Goal: Task Accomplishment & Management: Use online tool/utility

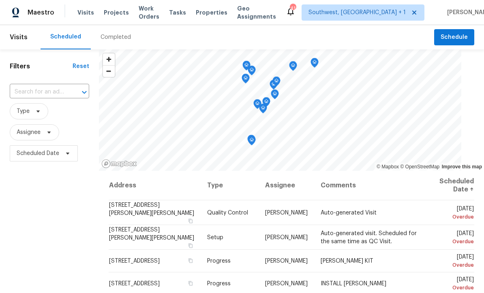
scroll to position [0, 0]
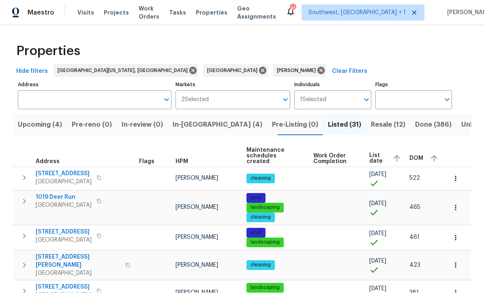
scroll to position [0, 0]
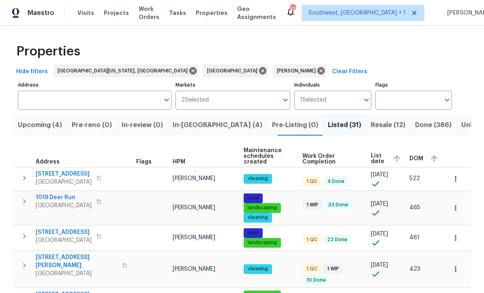
click at [371, 128] on span "Resale (12)" at bounding box center [388, 125] width 34 height 11
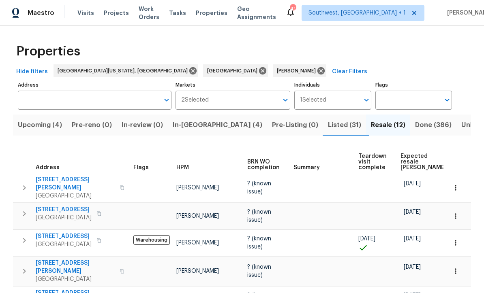
click at [328, 129] on span "Listed (31)" at bounding box center [344, 125] width 33 height 11
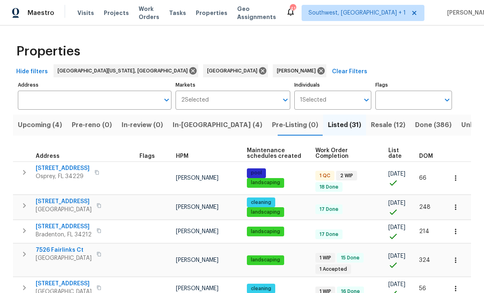
click at [400, 152] on span "List date" at bounding box center [396, 153] width 17 height 11
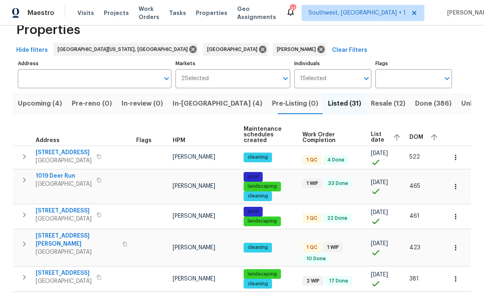
scroll to position [36, 0]
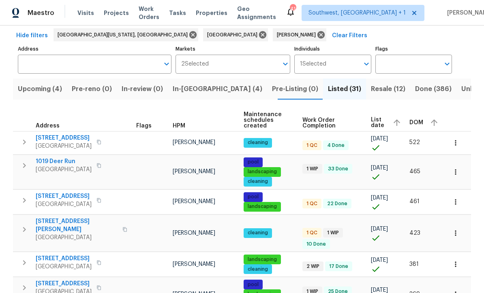
click at [74, 136] on span "525 Manatee Ct Apt 14" at bounding box center [64, 138] width 56 height 8
click at [298, 183] on td "pool landscaping cleaning" at bounding box center [269, 172] width 59 height 34
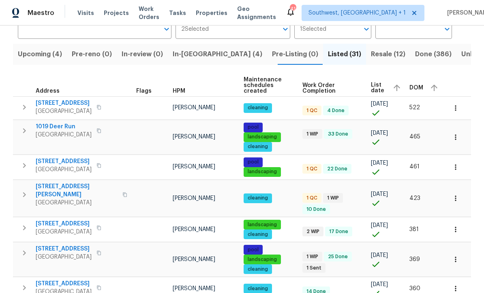
scroll to position [70, 0]
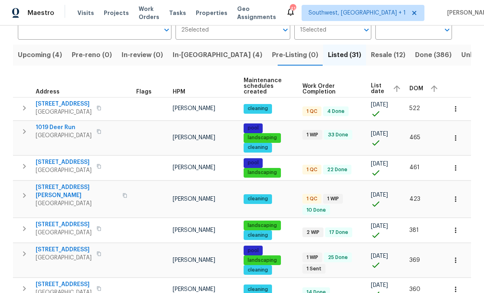
click at [63, 184] on span "1052 Longfellow Cir" at bounding box center [77, 192] width 82 height 16
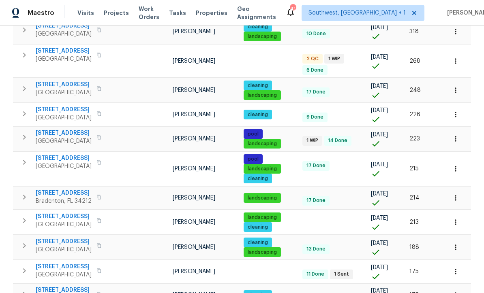
scroll to position [421, 0]
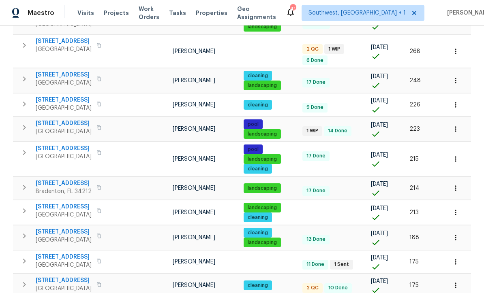
click at [457, 184] on icon "button" at bounding box center [455, 188] width 8 height 8
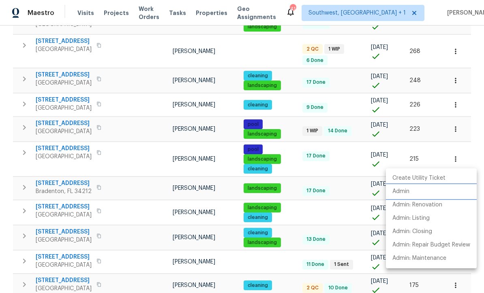
click at [406, 191] on p "Admin" at bounding box center [400, 192] width 17 height 9
click at [303, 191] on div at bounding box center [242, 146] width 484 height 293
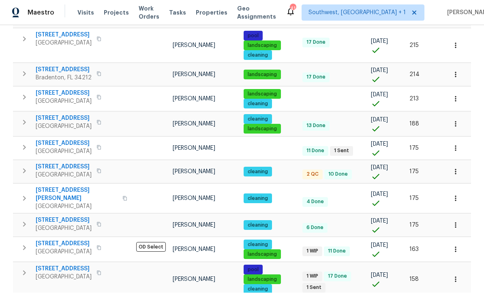
scroll to position [27, 0]
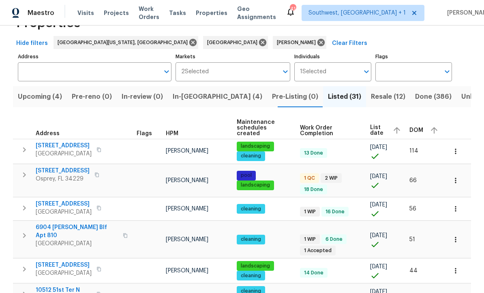
scroll to position [28, 0]
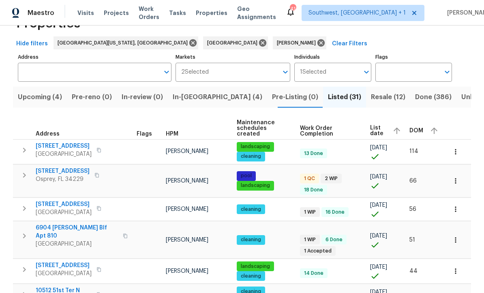
click at [455, 148] on icon "button" at bounding box center [455, 152] width 8 height 8
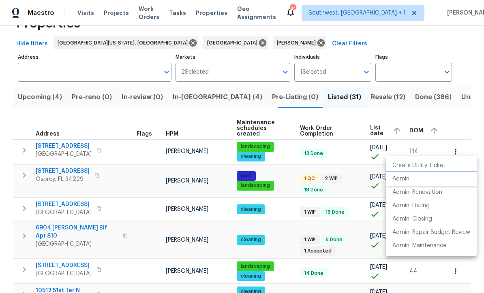
click at [401, 182] on p "Admin" at bounding box center [400, 179] width 17 height 9
click at [291, 217] on div at bounding box center [242, 146] width 484 height 293
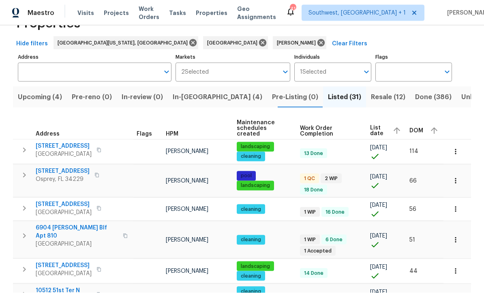
scroll to position [27, 0]
click at [460, 263] on button "button" at bounding box center [456, 272] width 18 height 18
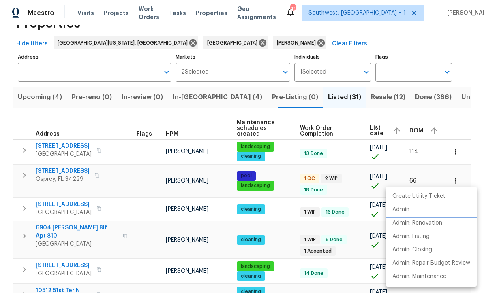
click at [403, 210] on p "Admin" at bounding box center [400, 210] width 17 height 9
click at [350, 246] on div at bounding box center [242, 146] width 484 height 293
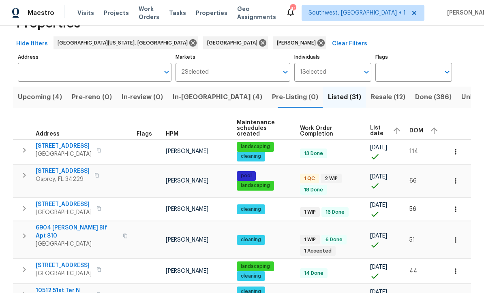
click at [459, 236] on icon "button" at bounding box center [455, 240] width 8 height 8
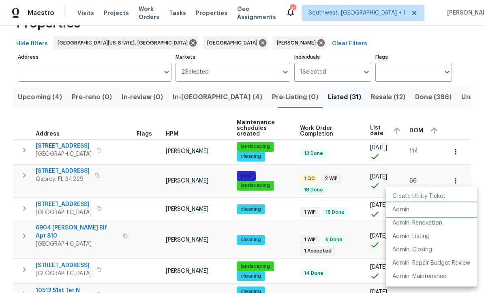
click at [404, 212] on p "Admin" at bounding box center [400, 210] width 17 height 9
click at [293, 275] on div at bounding box center [242, 146] width 484 height 293
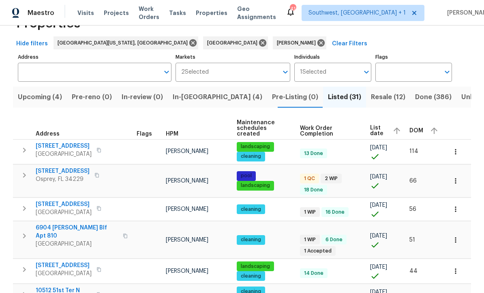
click at [461, 288] on button "button" at bounding box center [456, 297] width 18 height 18
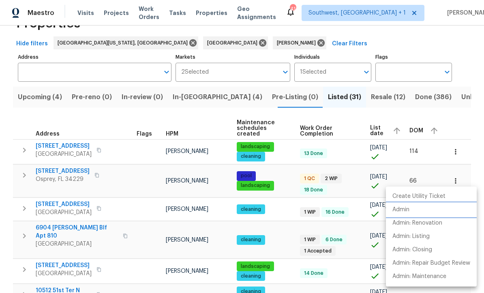
click at [403, 212] on p "Admin" at bounding box center [400, 210] width 17 height 9
click at [289, 274] on div at bounding box center [242, 146] width 484 height 293
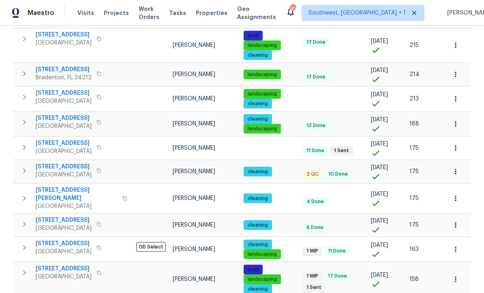
scroll to position [535, 0]
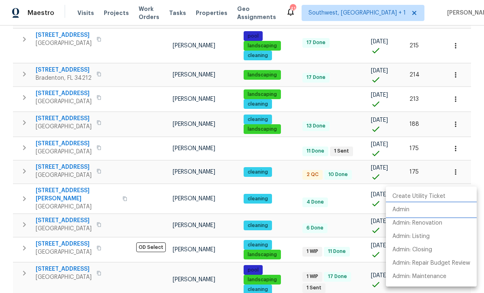
click at [404, 211] on p "Admin" at bounding box center [400, 210] width 17 height 9
click at [297, 227] on div at bounding box center [242, 146] width 484 height 293
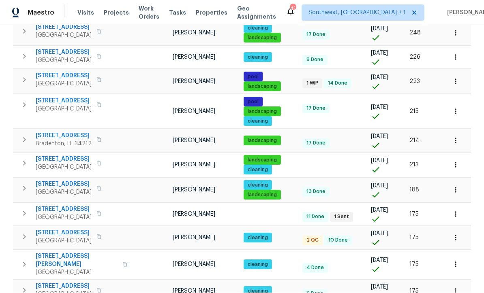
scroll to position [463, 0]
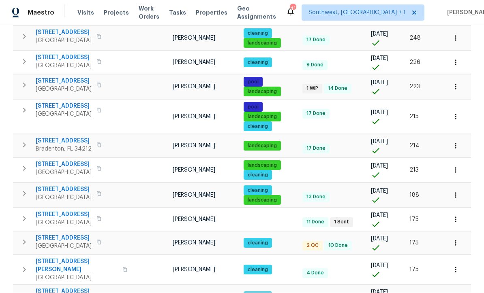
click at [457, 293] on icon "button" at bounding box center [455, 297] width 8 height 8
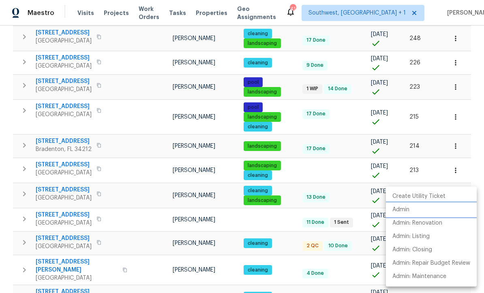
click at [404, 208] on p "Admin" at bounding box center [400, 210] width 17 height 9
click at [291, 216] on div at bounding box center [242, 146] width 484 height 293
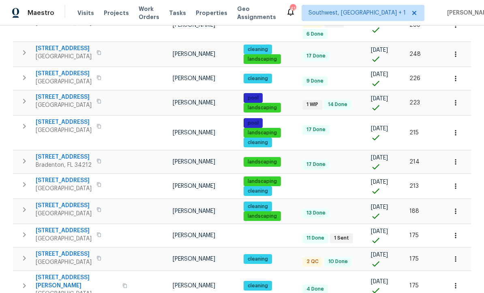
scroll to position [445, 0]
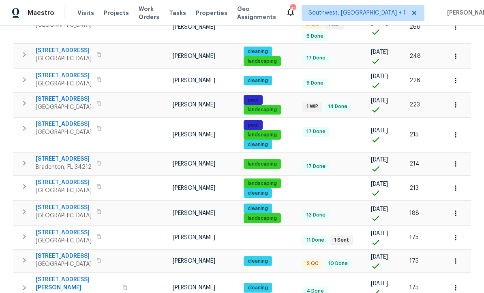
click at [458, 284] on icon "button" at bounding box center [455, 288] width 8 height 8
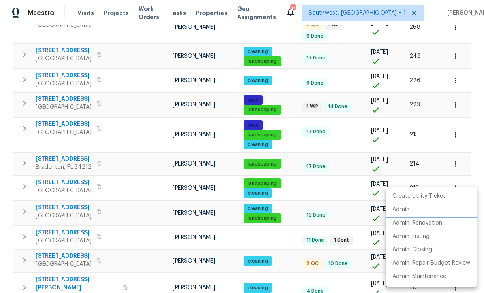
click at [407, 207] on p "Admin" at bounding box center [400, 210] width 17 height 9
click at [292, 234] on div at bounding box center [242, 146] width 484 height 293
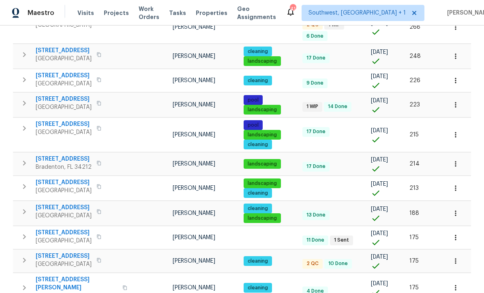
click at [460, 252] on button "button" at bounding box center [456, 261] width 18 height 18
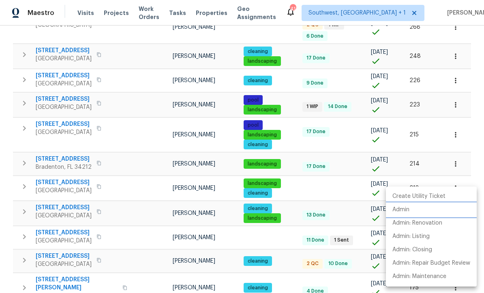
click at [406, 209] on p "Admin" at bounding box center [400, 210] width 17 height 9
click at [286, 190] on div at bounding box center [242, 146] width 484 height 293
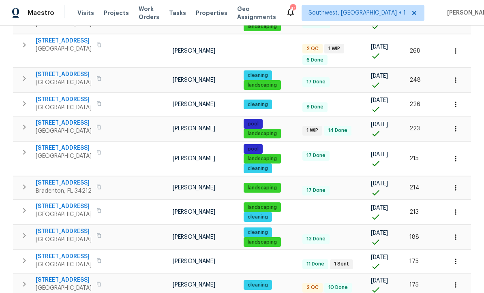
scroll to position [409, 0]
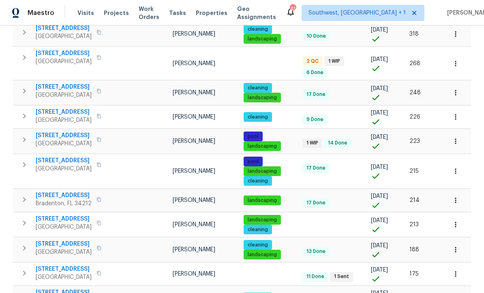
click at [461, 241] on button "button" at bounding box center [456, 250] width 18 height 18
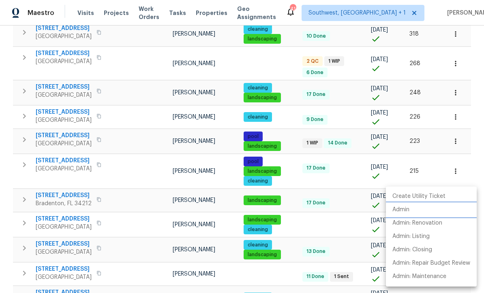
click at [406, 207] on p "Admin" at bounding box center [400, 210] width 17 height 9
click at [310, 176] on div at bounding box center [242, 146] width 484 height 293
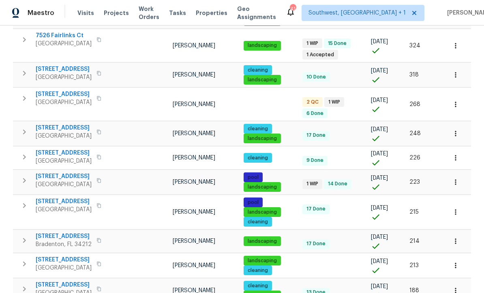
scroll to position [366, 0]
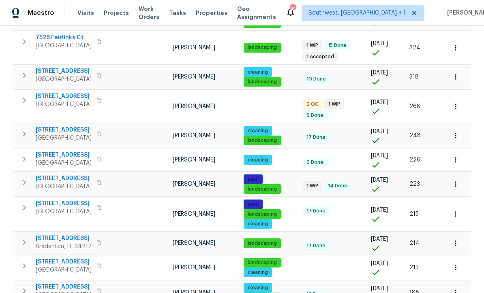
click at [458, 210] on icon "button" at bounding box center [455, 214] width 8 height 8
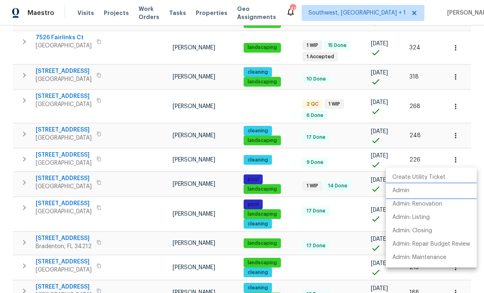
click at [402, 190] on p "Admin" at bounding box center [400, 191] width 17 height 9
click at [297, 174] on div at bounding box center [242, 146] width 484 height 293
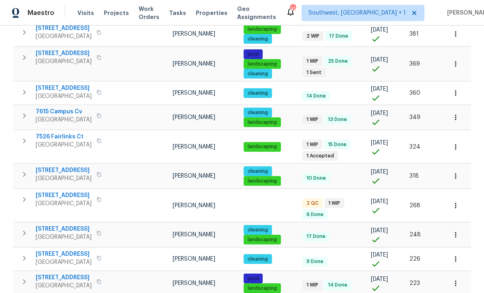
scroll to position [265, 0]
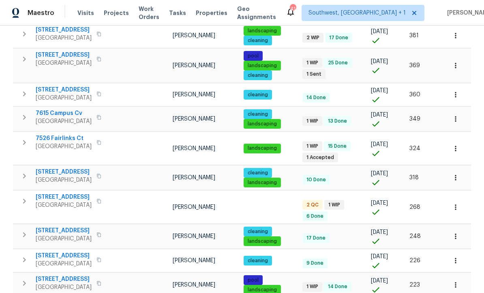
click at [455, 257] on icon "button" at bounding box center [455, 261] width 8 height 8
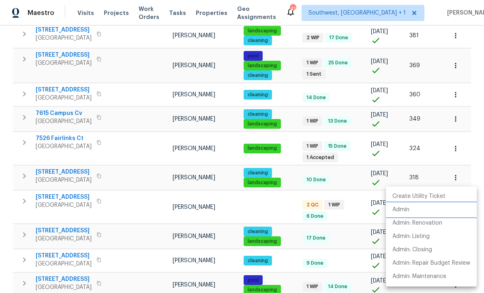
click at [406, 209] on p "Admin" at bounding box center [400, 210] width 17 height 9
click at [345, 187] on div at bounding box center [242, 146] width 484 height 293
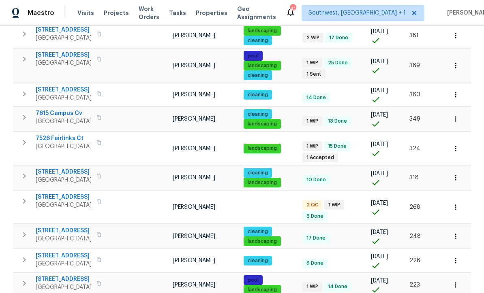
click at [454, 233] on icon "button" at bounding box center [455, 237] width 8 height 8
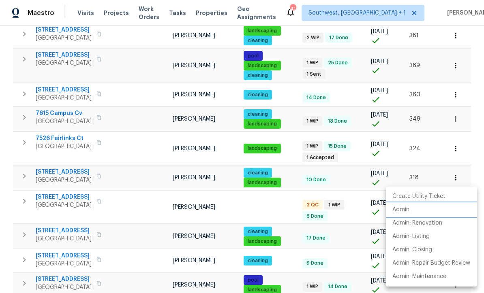
click at [407, 207] on p "Admin" at bounding box center [400, 210] width 17 height 9
click at [295, 181] on div at bounding box center [242, 146] width 484 height 293
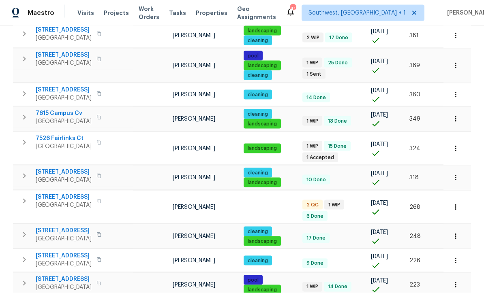
scroll to position [0, 0]
click at [458, 174] on icon "button" at bounding box center [455, 178] width 8 height 8
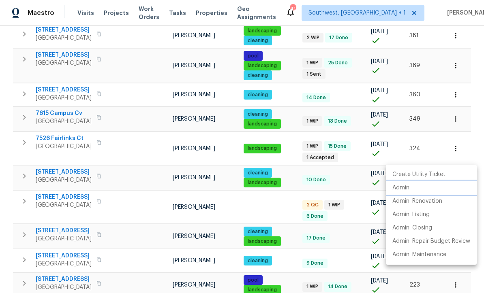
click at [404, 186] on p "Admin" at bounding box center [400, 188] width 17 height 9
click at [159, 218] on div at bounding box center [242, 146] width 484 height 293
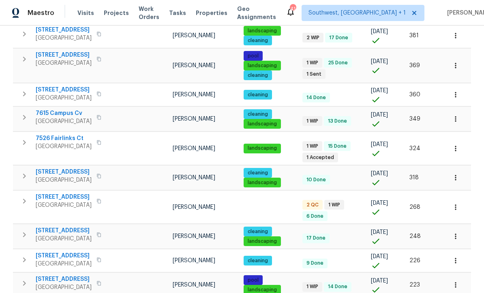
click at [454, 115] on icon "button" at bounding box center [455, 119] width 8 height 8
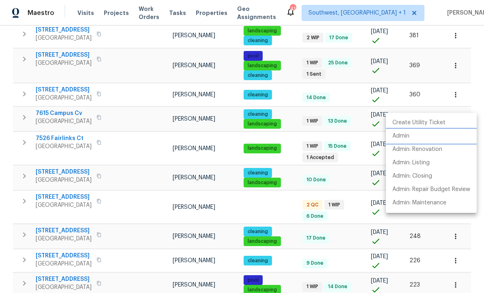
click at [402, 139] on p "Admin" at bounding box center [400, 136] width 17 height 9
click at [192, 220] on div at bounding box center [242, 146] width 484 height 293
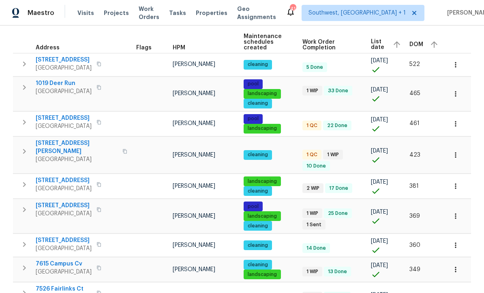
scroll to position [113, 0]
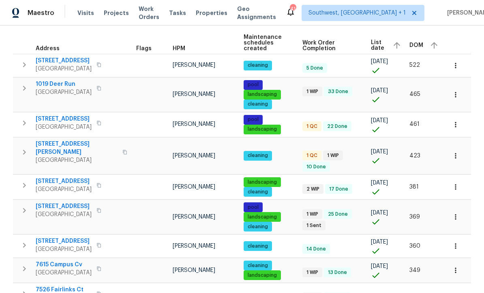
click at [454, 242] on icon "button" at bounding box center [455, 246] width 8 height 8
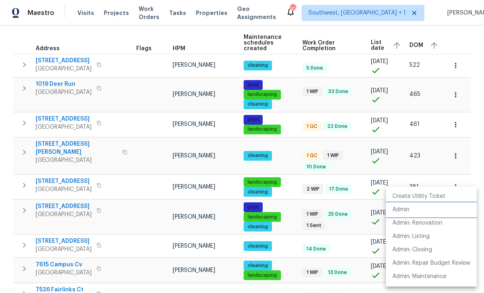
click at [401, 209] on p "Admin" at bounding box center [400, 210] width 17 height 9
click at [300, 205] on div at bounding box center [242, 146] width 484 height 293
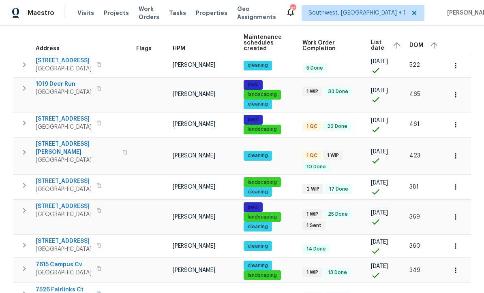
click at [452, 213] on icon "button" at bounding box center [455, 217] width 8 height 8
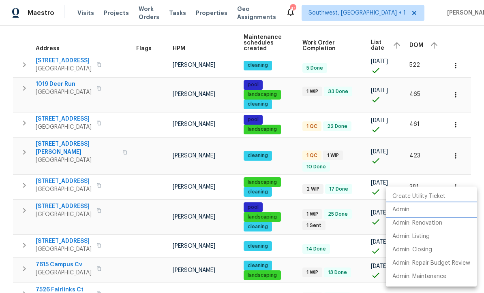
click at [404, 208] on p "Admin" at bounding box center [400, 210] width 17 height 9
click at [458, 59] on div at bounding box center [242, 146] width 484 height 293
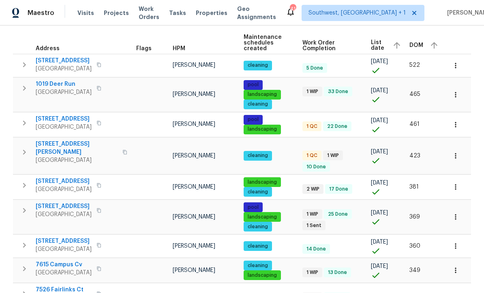
click at [454, 64] on icon "button" at bounding box center [455, 66] width 8 height 8
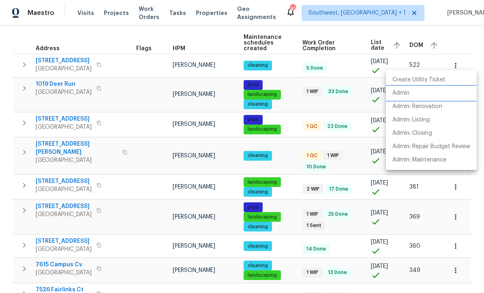
click at [404, 92] on p "Admin" at bounding box center [400, 93] width 17 height 9
click at [295, 106] on div at bounding box center [242, 146] width 484 height 293
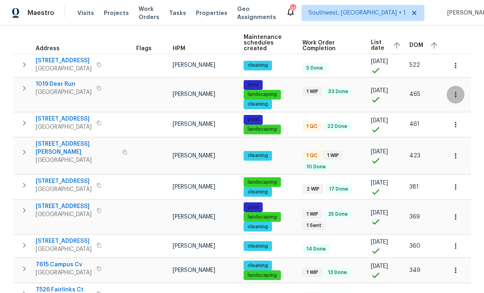
click at [458, 91] on icon "button" at bounding box center [455, 95] width 8 height 8
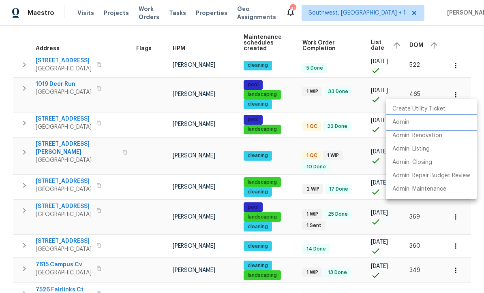
click at [406, 124] on p "Admin" at bounding box center [400, 122] width 17 height 9
click at [295, 112] on div at bounding box center [242, 146] width 484 height 293
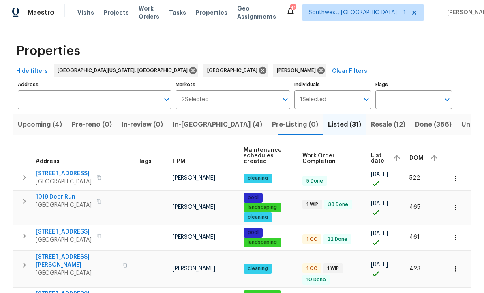
scroll to position [0, 0]
click at [198, 126] on span "In-reno (4)" at bounding box center [218, 125] width 90 height 11
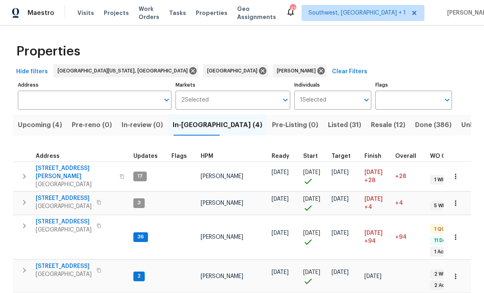
scroll to position [6, 0]
click at [59, 263] on span "764 34th St SE" at bounding box center [64, 267] width 56 height 8
click at [66, 218] on span "[STREET_ADDRESS]" at bounding box center [64, 222] width 56 height 8
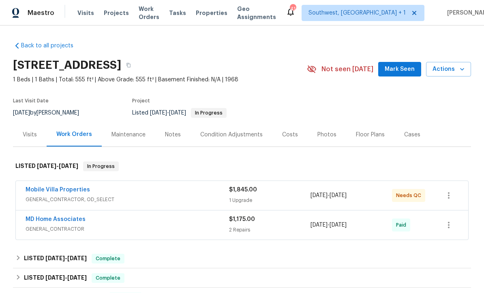
click at [253, 198] on div "1 Upgrade" at bounding box center [269, 201] width 81 height 8
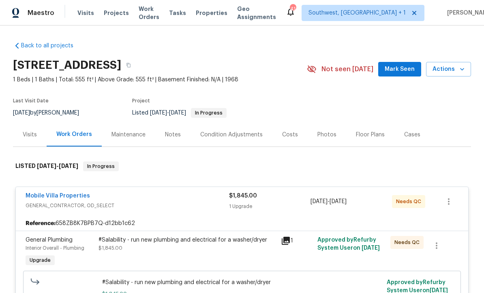
click at [247, 255] on div "#Salability - run new plumbing and electrical for a washer/dryer $1,845.00" at bounding box center [187, 252] width 182 height 37
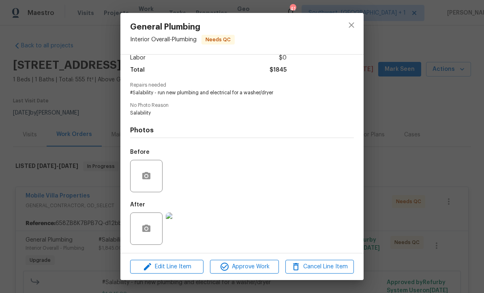
scroll to position [62, 0]
click at [354, 27] on icon "close" at bounding box center [352, 25] width 10 height 10
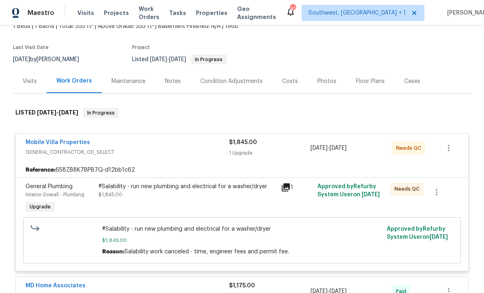
scroll to position [53, 0]
click at [232, 227] on span "#Salability - run new plumbing and electrical for a washer/dryer" at bounding box center [242, 230] width 280 height 8
click at [237, 197] on div "#Salability - run new plumbing and electrical for a washer/dryer $1,845.00" at bounding box center [187, 191] width 178 height 16
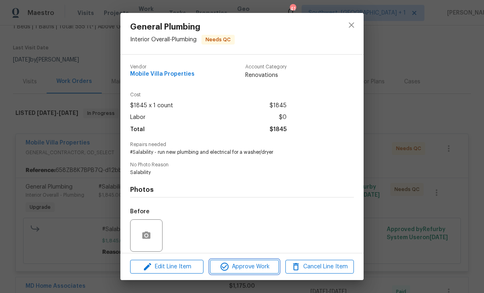
click at [260, 274] on button "Approve Work" at bounding box center [244, 267] width 68 height 14
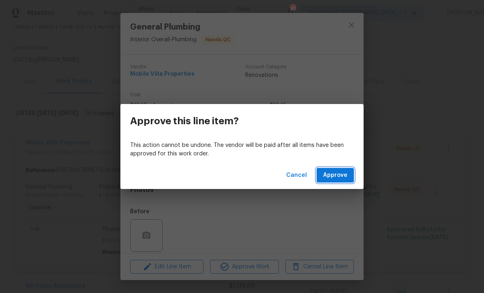
click at [342, 179] on span "Approve" at bounding box center [335, 176] width 24 height 10
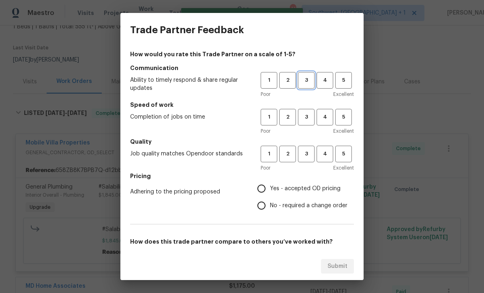
click at [306, 80] on span "3" at bounding box center [306, 80] width 15 height 9
click at [304, 125] on button "3" at bounding box center [306, 117] width 17 height 17
click at [307, 154] on span "3" at bounding box center [306, 154] width 15 height 9
click at [269, 190] on input "Yes - accepted OD pricing" at bounding box center [261, 188] width 17 height 17
radio input "true"
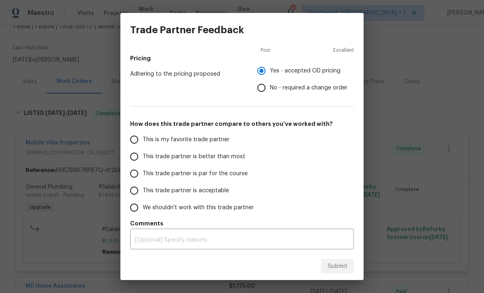
click at [141, 176] on input "This trade partner is par for the course" at bounding box center [134, 173] width 17 height 17
click at [345, 271] on span "Submit" at bounding box center [337, 267] width 20 height 10
radio input "true"
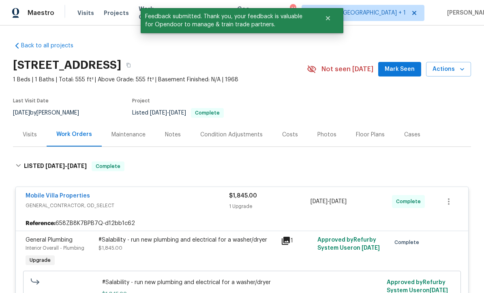
scroll to position [0, 0]
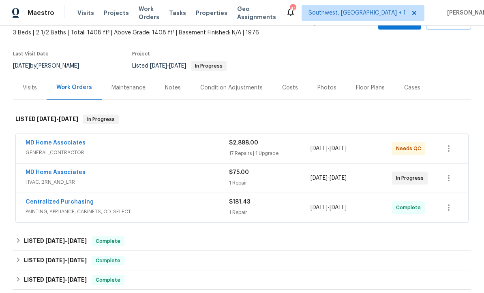
scroll to position [47, 0]
click at [279, 181] on div "1 Repair" at bounding box center [269, 183] width 81 height 8
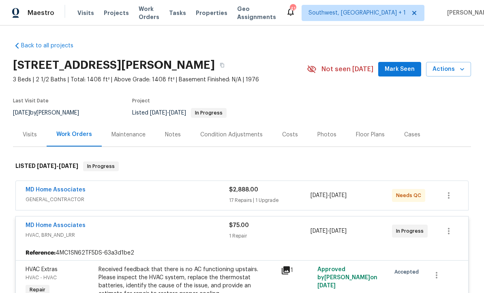
scroll to position [0, 0]
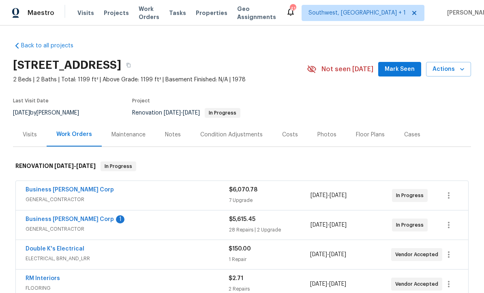
click at [60, 222] on link "Business [PERSON_NAME] Corp" at bounding box center [70, 220] width 88 height 6
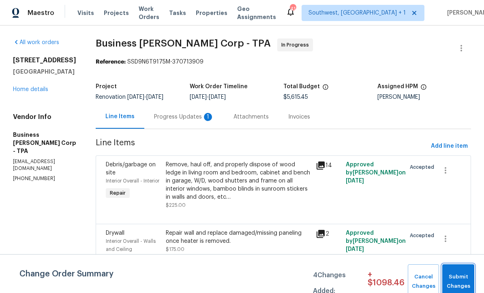
click at [465, 281] on span "Submit Changes" at bounding box center [458, 282] width 24 height 19
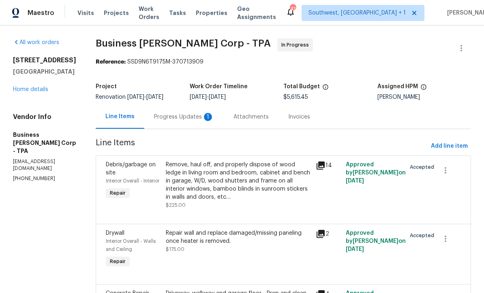
click at [186, 120] on div "Progress Updates 1" at bounding box center [184, 117] width 60 height 8
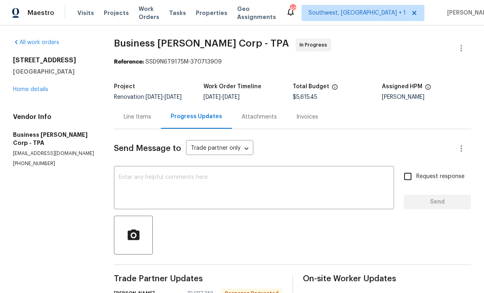
click at [43, 88] on link "Home details" at bounding box center [30, 90] width 35 height 6
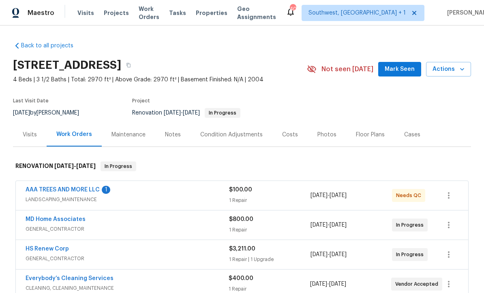
click at [76, 193] on link "AAA TREES AND MORE LLC" at bounding box center [63, 190] width 74 height 6
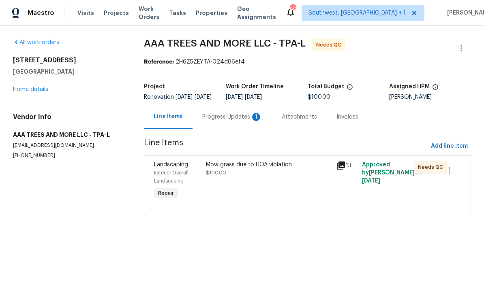
click at [234, 128] on div "Progress Updates 1" at bounding box center [232, 117] width 79 height 24
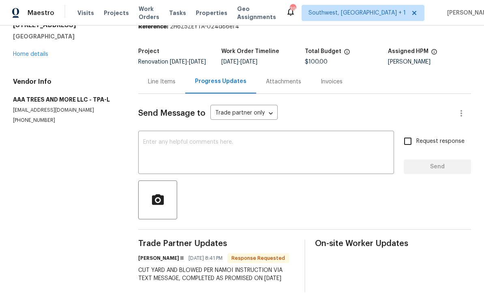
scroll to position [35, 0]
click at [159, 86] on div "Line Items" at bounding box center [162, 82] width 28 height 8
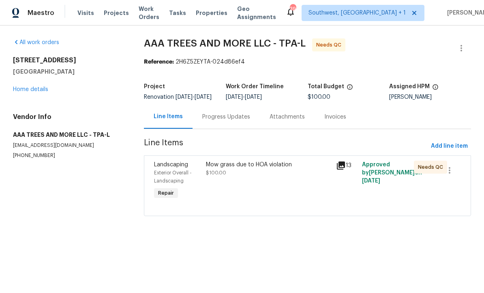
click at [289, 204] on div "Mow grass due to HOA violation $100.00" at bounding box center [268, 180] width 130 height 45
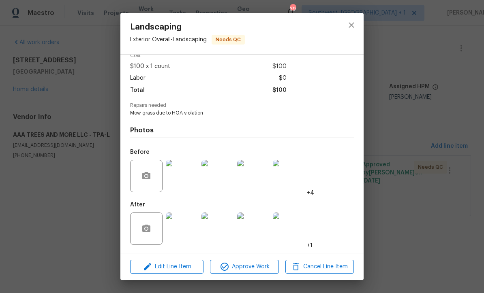
scroll to position [41, 0]
click at [186, 233] on img at bounding box center [182, 229] width 32 height 32
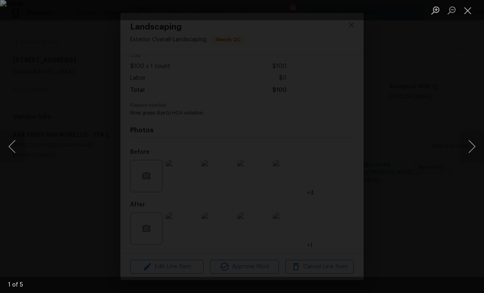
click at [473, 152] on button "Next image" at bounding box center [472, 147] width 24 height 32
click at [473, 151] on button "Next image" at bounding box center [472, 147] width 24 height 32
click at [471, 152] on button "Next image" at bounding box center [472, 147] width 24 height 32
click at [472, 152] on button "Next image" at bounding box center [472, 147] width 24 height 32
click at [471, 152] on button "Next image" at bounding box center [472, 147] width 24 height 32
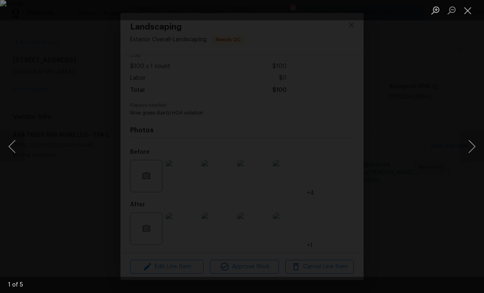
click at [472, 153] on button "Next image" at bounding box center [472, 147] width 24 height 32
click at [472, 152] on button "Next image" at bounding box center [472, 147] width 24 height 32
click at [473, 152] on button "Next image" at bounding box center [472, 147] width 24 height 32
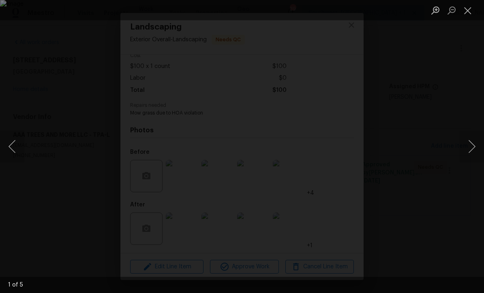
click at [469, 11] on button "Close lightbox" at bounding box center [468, 10] width 16 height 14
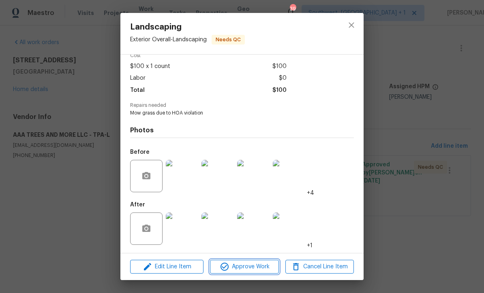
click at [254, 268] on span "Approve Work" at bounding box center [244, 267] width 64 height 10
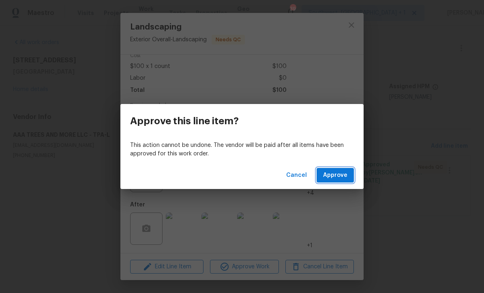
click at [334, 176] on span "Approve" at bounding box center [335, 176] width 24 height 10
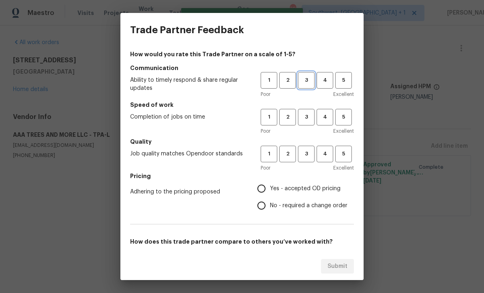
click at [304, 77] on span "3" at bounding box center [306, 80] width 15 height 9
click at [306, 120] on span "3" at bounding box center [306, 117] width 15 height 9
click at [310, 157] on span "3" at bounding box center [306, 154] width 15 height 9
click at [264, 186] on input "Yes - accepted OD pricing" at bounding box center [261, 188] width 17 height 17
radio input "true"
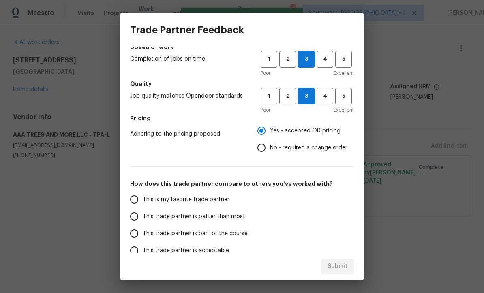
scroll to position [71, 0]
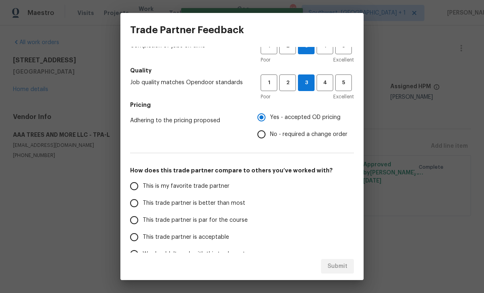
click at [135, 224] on input "This trade partner is par for the course" at bounding box center [134, 220] width 17 height 17
click at [341, 266] on span "Submit" at bounding box center [337, 267] width 20 height 10
radio input "true"
